Goal: Check status: Check status

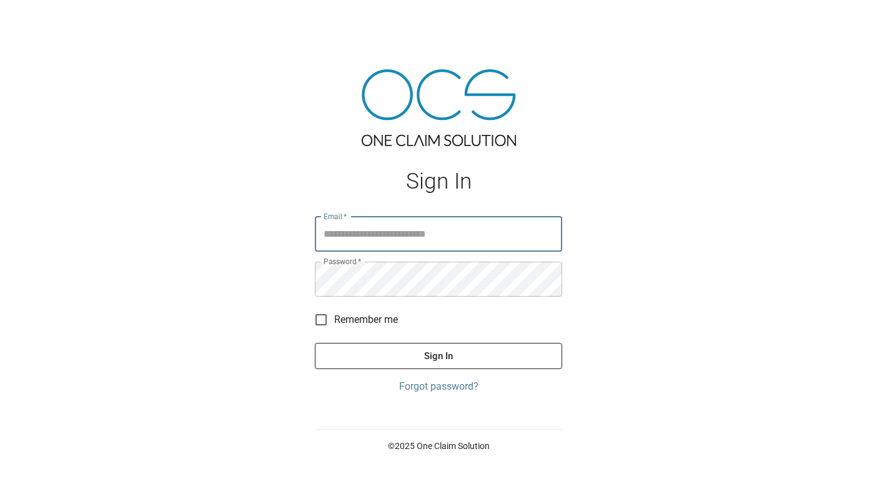
type input "**********"
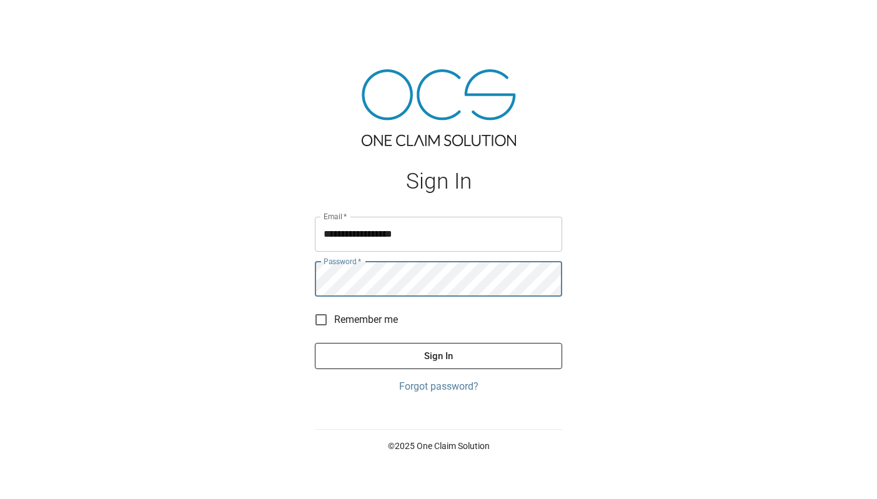
click at [460, 358] on button "Sign In" at bounding box center [438, 356] width 247 height 26
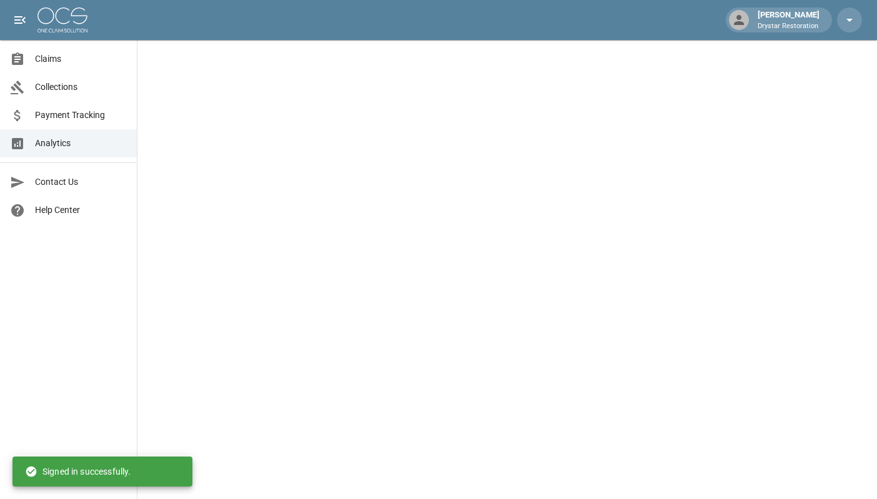
click at [49, 59] on span "Claims" at bounding box center [81, 58] width 92 height 13
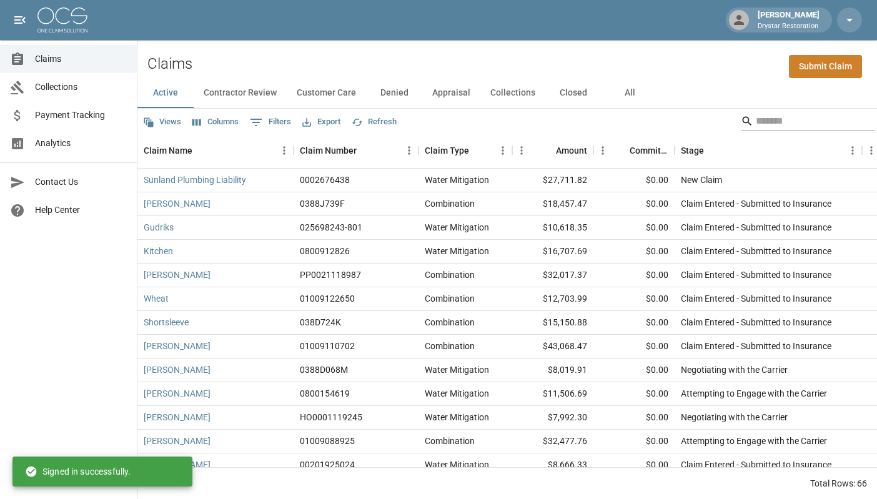
click at [758, 116] on input "Search" at bounding box center [806, 121] width 100 height 20
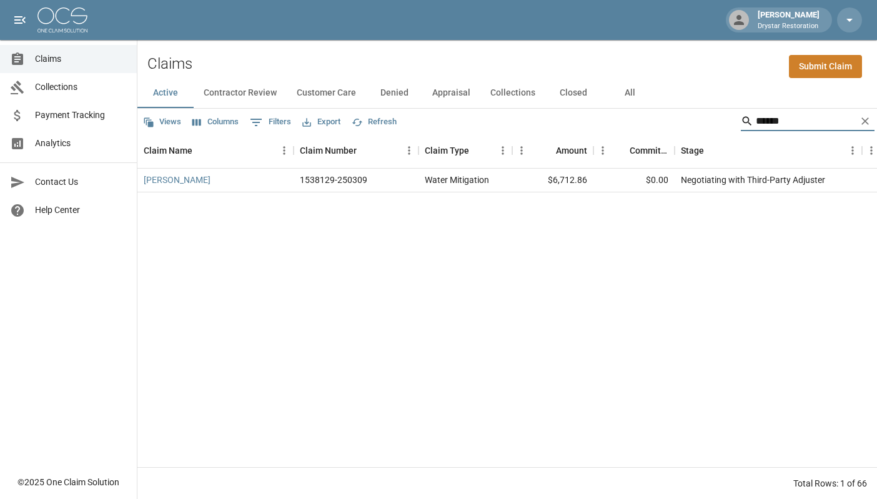
type input "******"
click at [172, 182] on div "[PERSON_NAME]" at bounding box center [215, 181] width 156 height 24
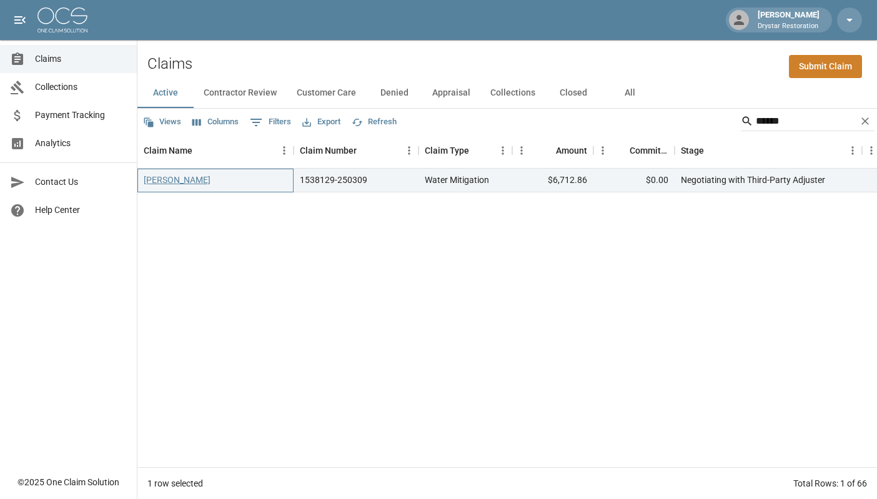
click at [160, 184] on link "[PERSON_NAME]" at bounding box center [177, 180] width 67 height 12
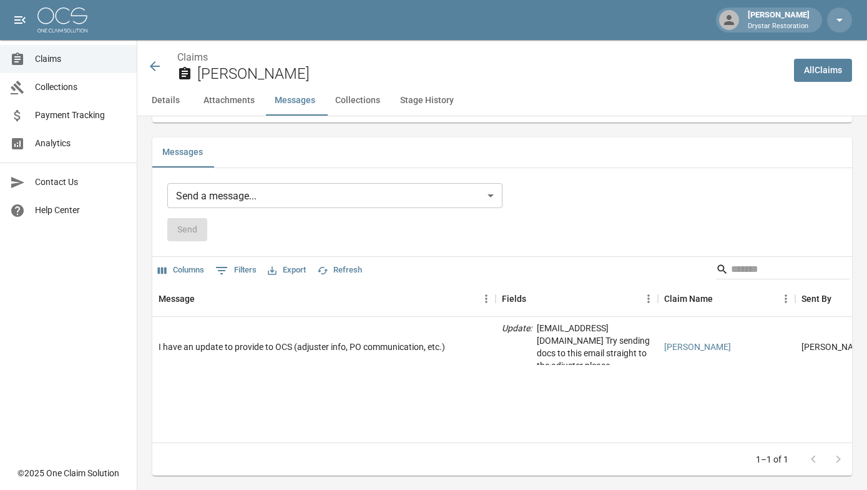
scroll to position [1202, 0]
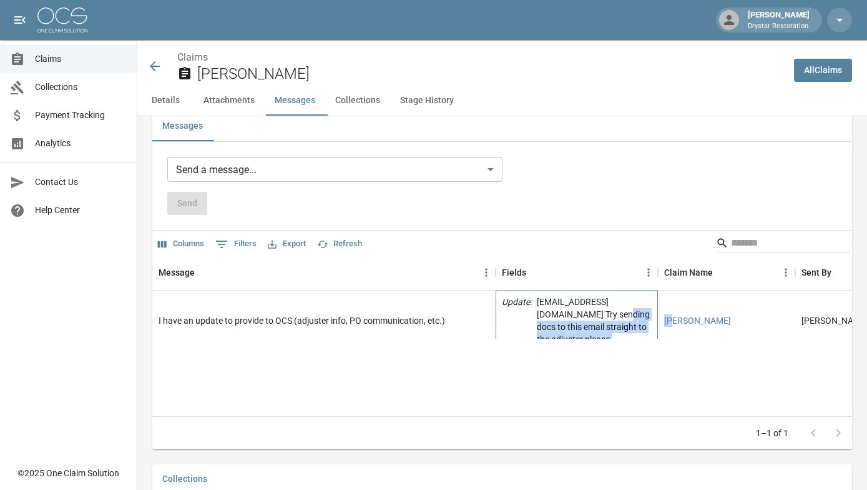
drag, startPoint x: 569, startPoint y: 323, endPoint x: 690, endPoint y: 323, distance: 121.2
click at [674, 323] on div "I have an update to provide to OCS (adjuster info, PO communication, etc.) Upda…" at bounding box center [592, 320] width 881 height 61
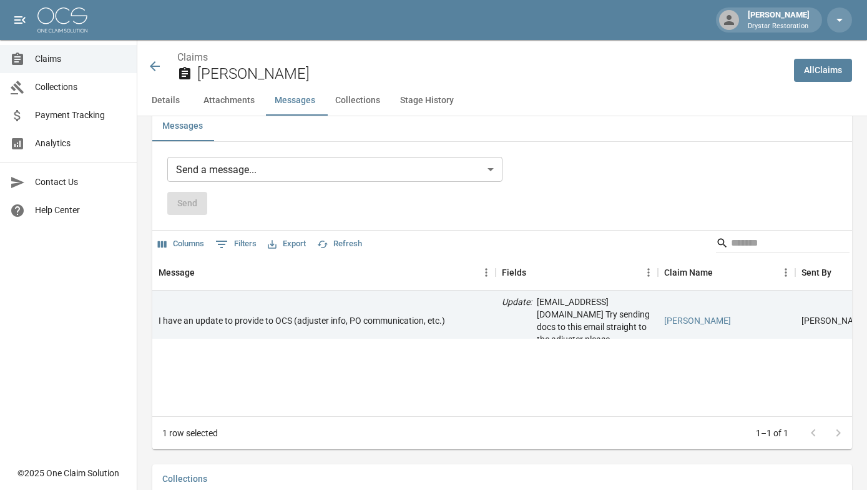
click at [553, 392] on div "Message Fields Claim Name Sent By Sent At I have an update to provide to OCS (a…" at bounding box center [502, 335] width 700 height 160
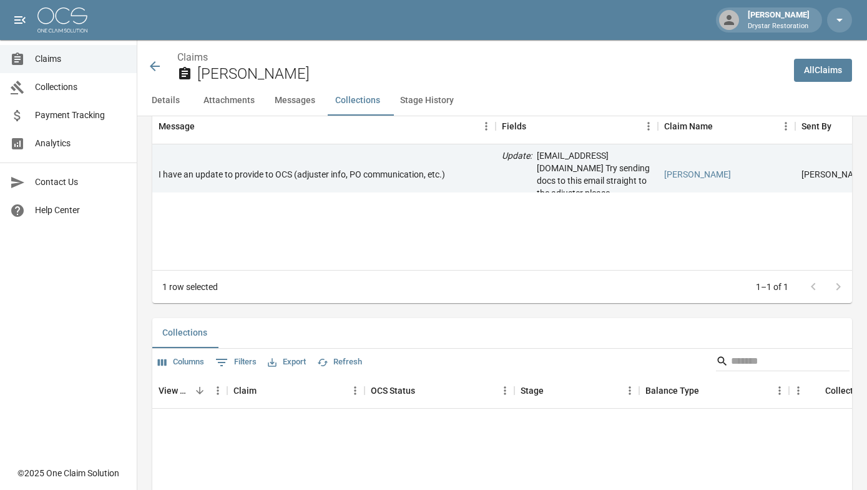
scroll to position [1626, 0]
